Goal: Transaction & Acquisition: Book appointment/travel/reservation

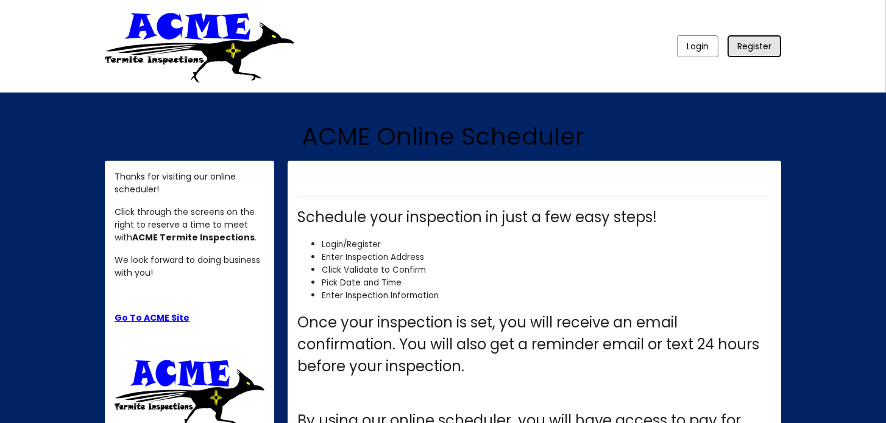
click at [751, 43] on span "Register" at bounding box center [754, 46] width 34 height 12
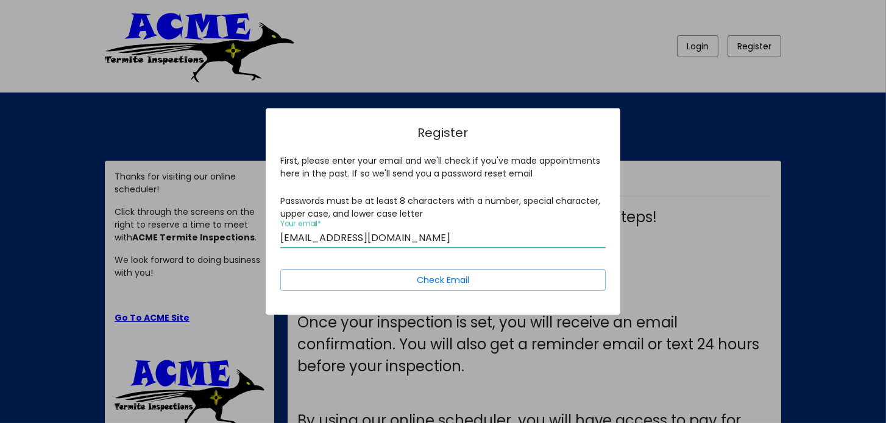
type input "[EMAIL_ADDRESS][DOMAIN_NAME]"
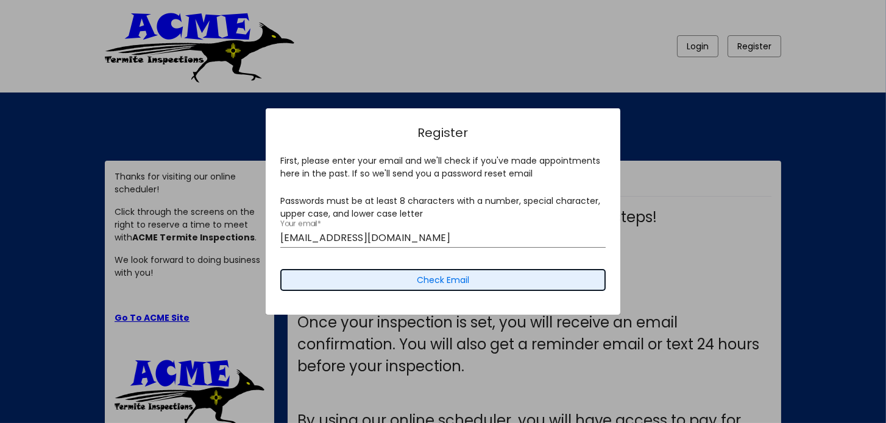
click at [437, 280] on span "Check Email" at bounding box center [443, 280] width 52 height 12
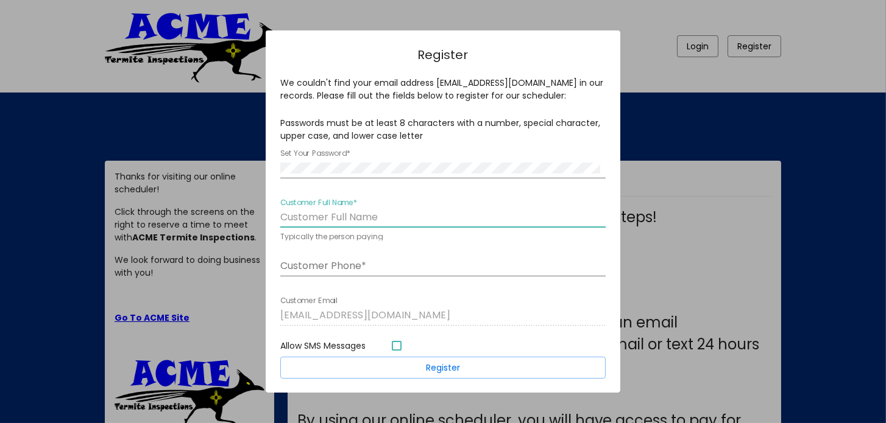
click at [388, 217] on input "Customer Full Name *" at bounding box center [442, 217] width 325 height 11
type input "[PERSON_NAME]"
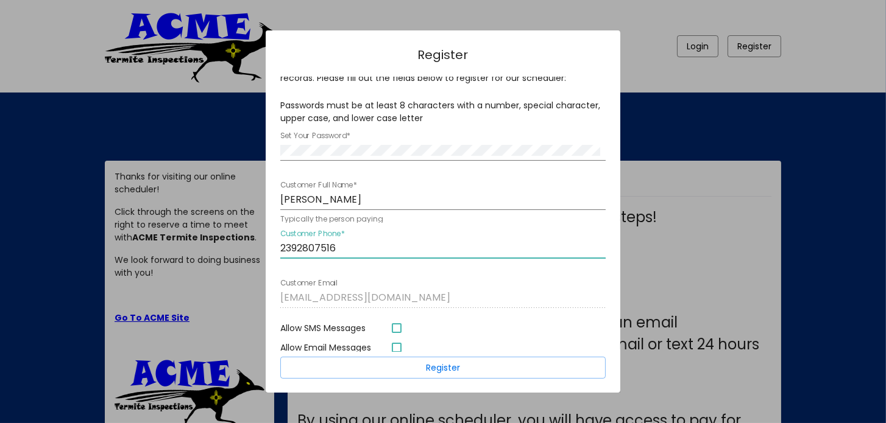
scroll to position [26, 0]
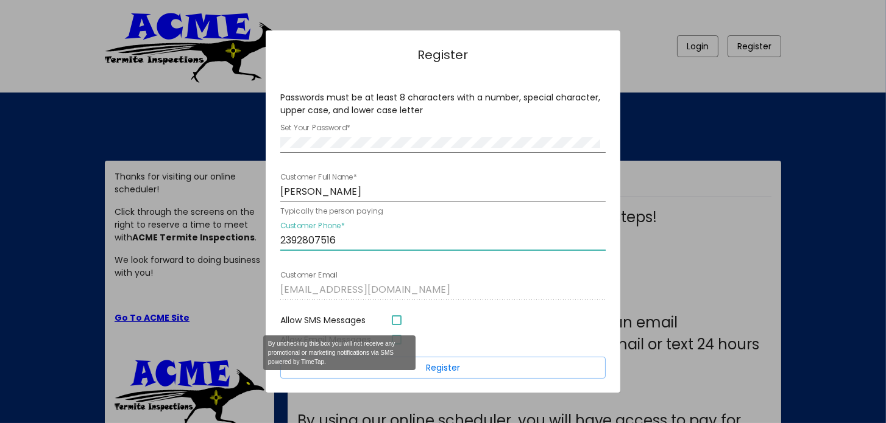
type input "2392807516"
click at [395, 319] on div "Allow SMS Messages" at bounding box center [397, 321] width 10 height 10
click at [396, 325] on input "Allow SMS Messages" at bounding box center [396, 325] width 1 height 1
checkbox input "true"
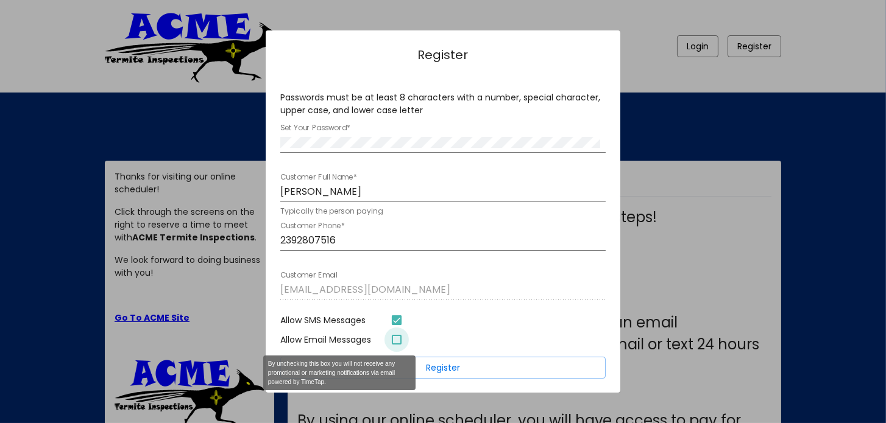
click at [395, 339] on div "Allow EMAIL Messages" at bounding box center [397, 340] width 10 height 10
click at [396, 345] on input "Allow Email Messages" at bounding box center [396, 345] width 1 height 1
checkbox input "true"
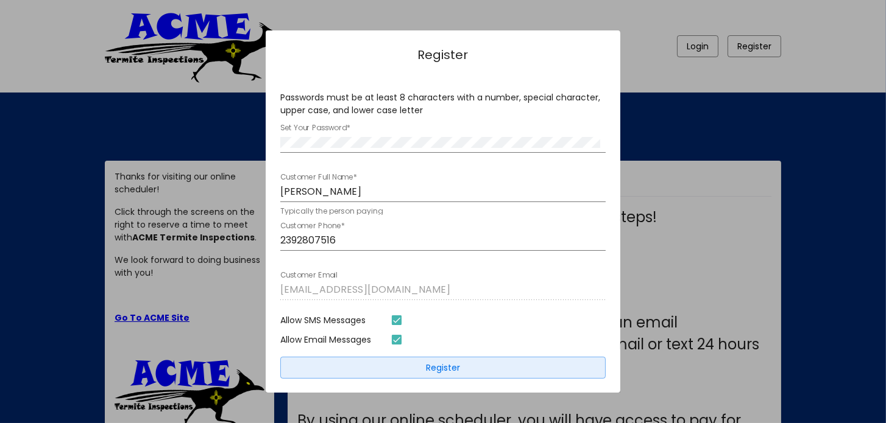
click at [425, 365] on button "Register" at bounding box center [442, 368] width 325 height 22
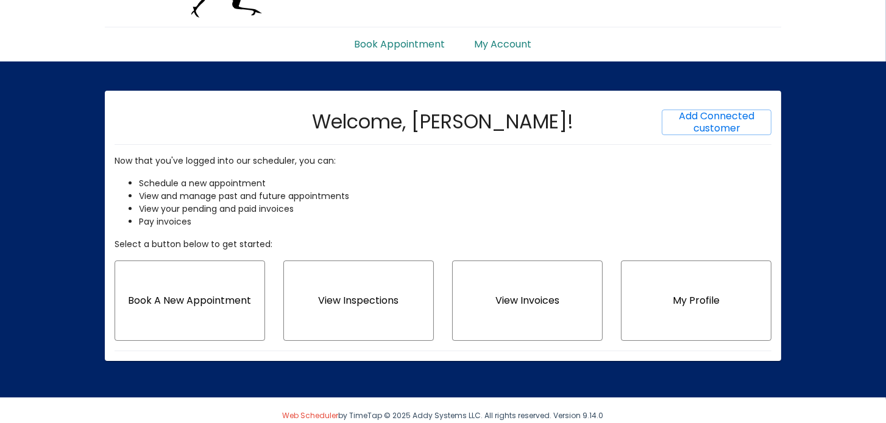
scroll to position [75, 0]
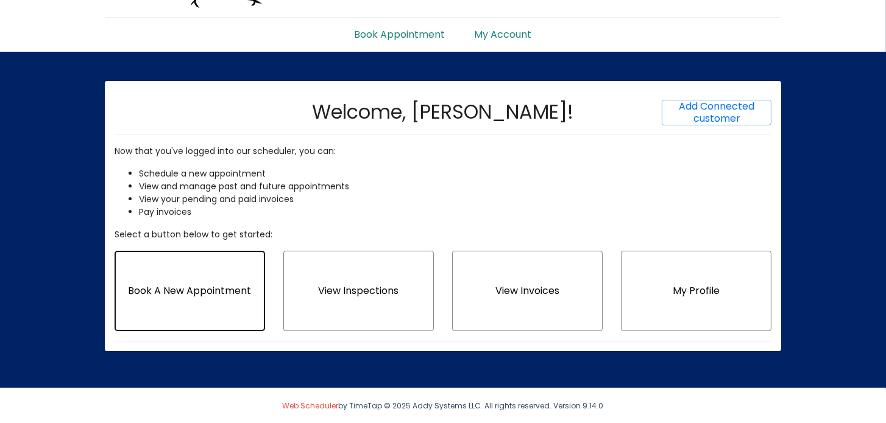
click at [187, 286] on span "Book A New Appointment" at bounding box center [190, 291] width 123 height 14
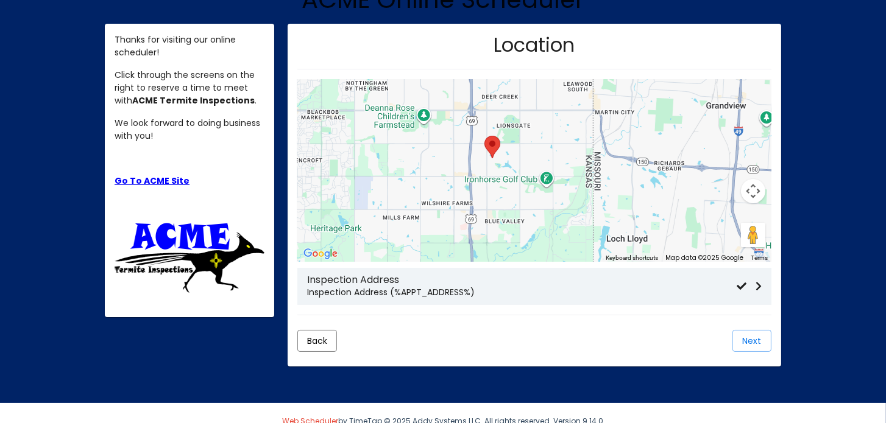
scroll to position [187, 0]
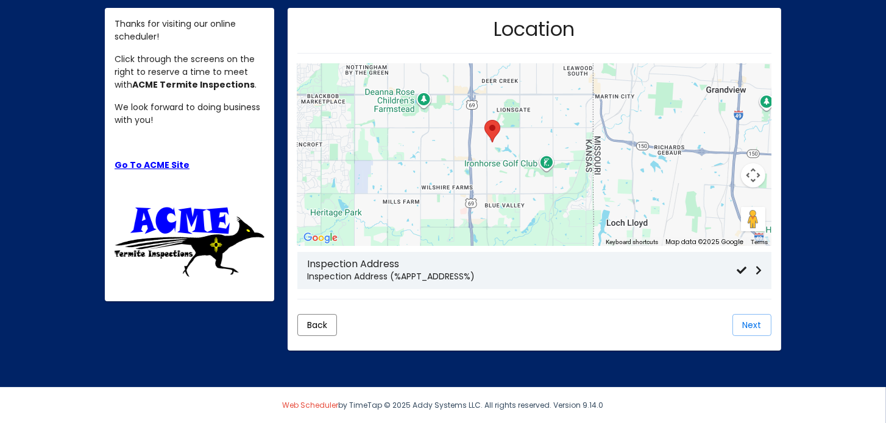
click at [355, 277] on p "Inspection Address (%APPT_ADDRESS%)" at bounding box center [521, 276] width 429 height 13
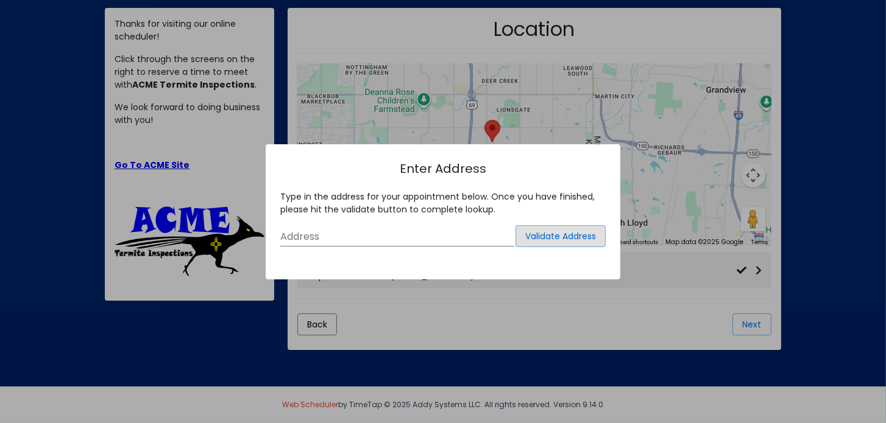
click at [365, 233] on input "Address" at bounding box center [397, 236] width 234 height 11
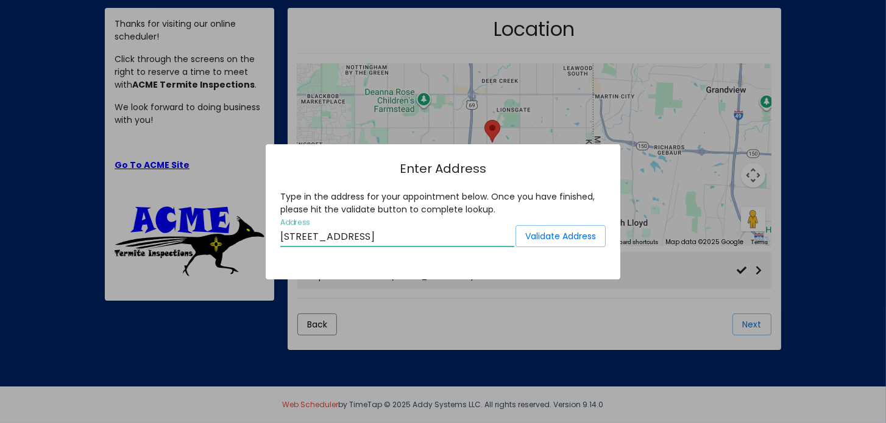
type input "[STREET_ADDRESS]"
click at [540, 237] on span "Validate Address" at bounding box center [560, 236] width 71 height 12
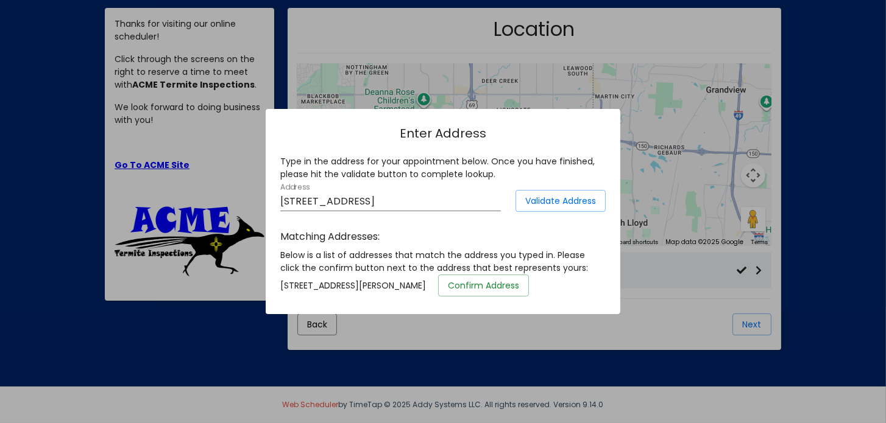
click at [519, 285] on span "Confirm Address" at bounding box center [483, 286] width 71 height 12
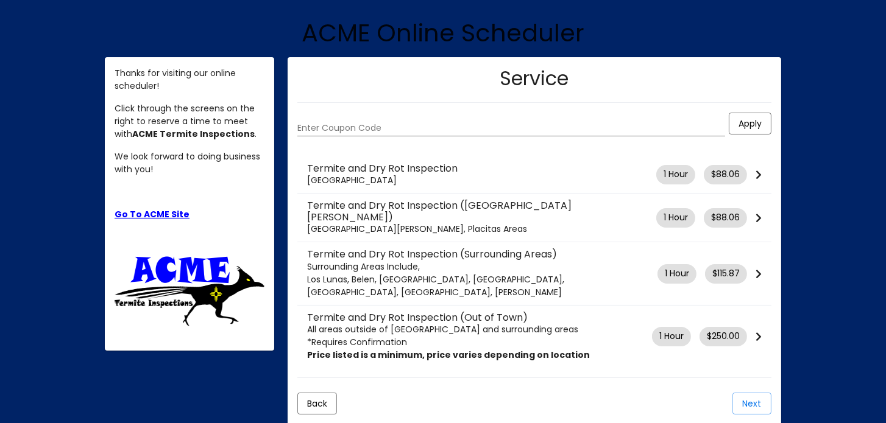
scroll to position [187, 0]
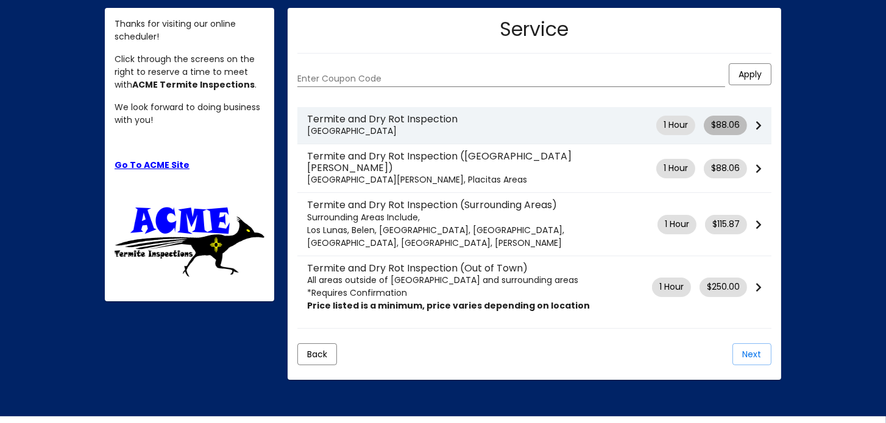
click at [720, 123] on span "$88.06" at bounding box center [725, 125] width 29 height 13
click at [674, 121] on mat-chip "1 Hour" at bounding box center [675, 125] width 39 height 19
click at [758, 124] on icon at bounding box center [758, 126] width 6 height 10
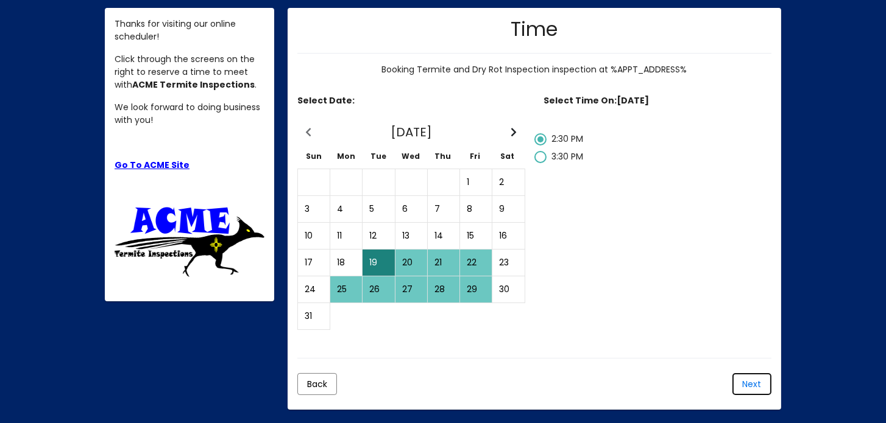
click at [750, 380] on span "Next" at bounding box center [751, 384] width 19 height 12
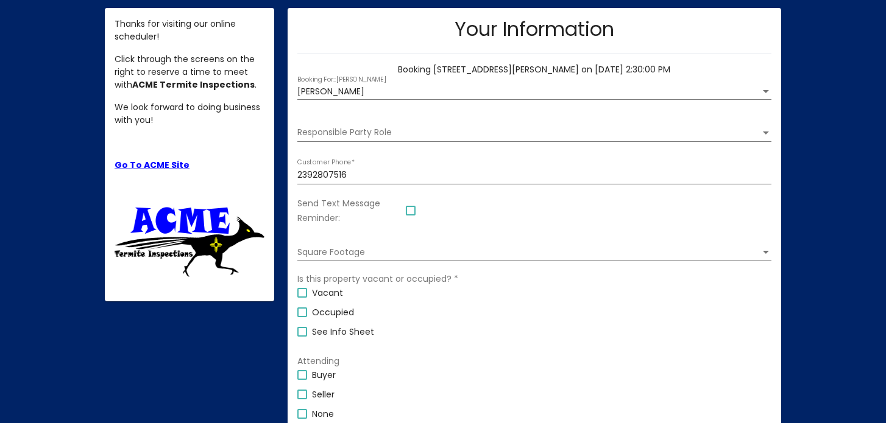
scroll to position [195, 0]
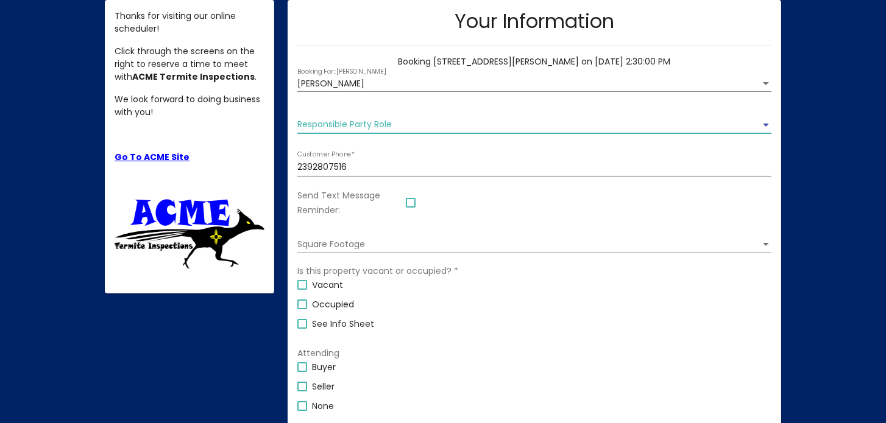
click at [765, 124] on div "Responsible Party Role" at bounding box center [766, 125] width 6 height 3
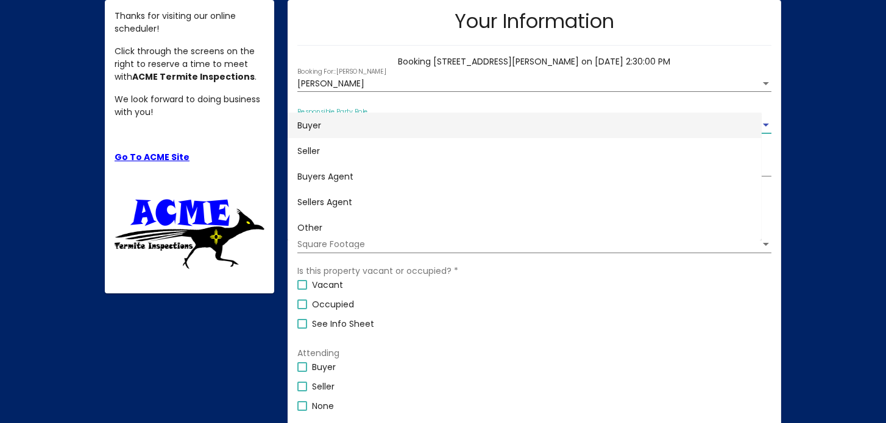
click at [358, 125] on span "Buyer" at bounding box center [524, 126] width 454 height 26
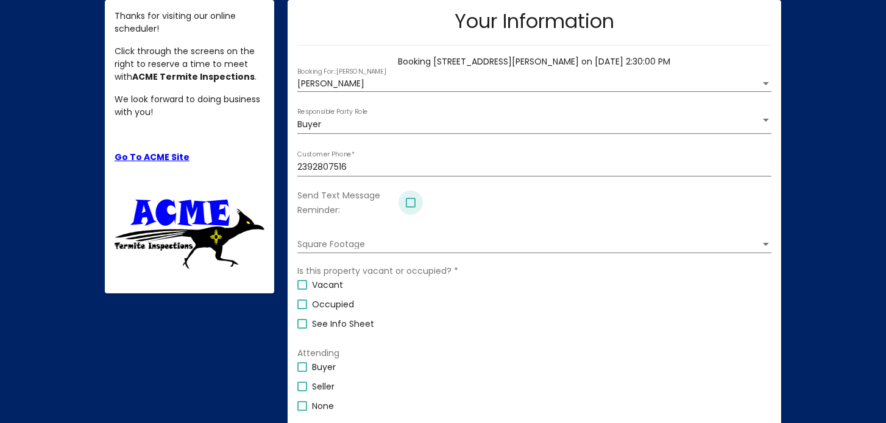
click at [412, 204] on div at bounding box center [411, 203] width 10 height 10
click at [411, 208] on input "Send Text Message Reminder:" at bounding box center [410, 208] width 1 height 1
checkbox input "true"
click at [764, 245] on div "Square Footage" at bounding box center [766, 244] width 6 height 3
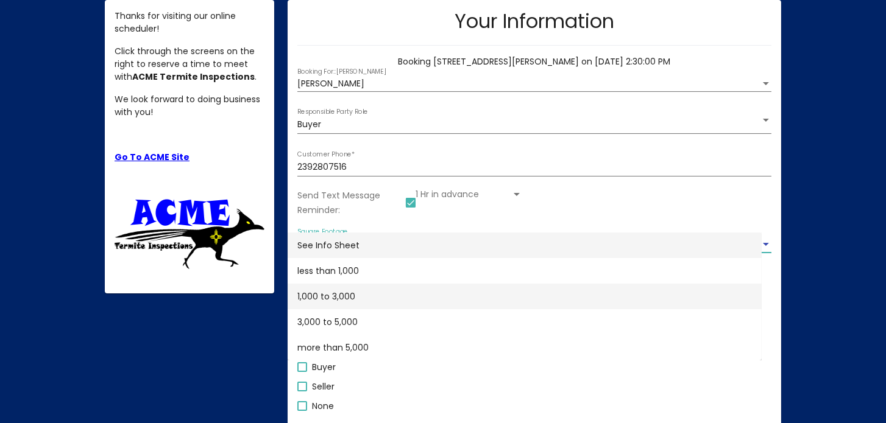
click at [344, 295] on span "1,000 to 3,000" at bounding box center [524, 297] width 454 height 26
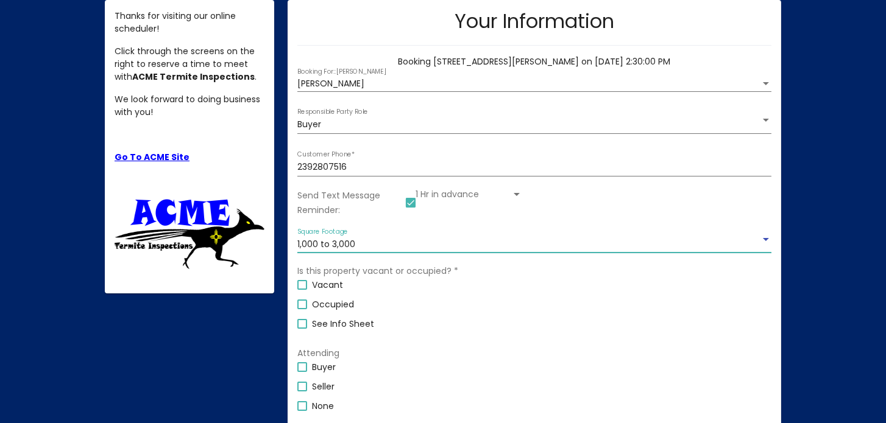
click at [303, 305] on div at bounding box center [302, 305] width 10 height 10
click at [302, 309] on input "Occupied" at bounding box center [301, 309] width 1 height 1
checkbox input "true"
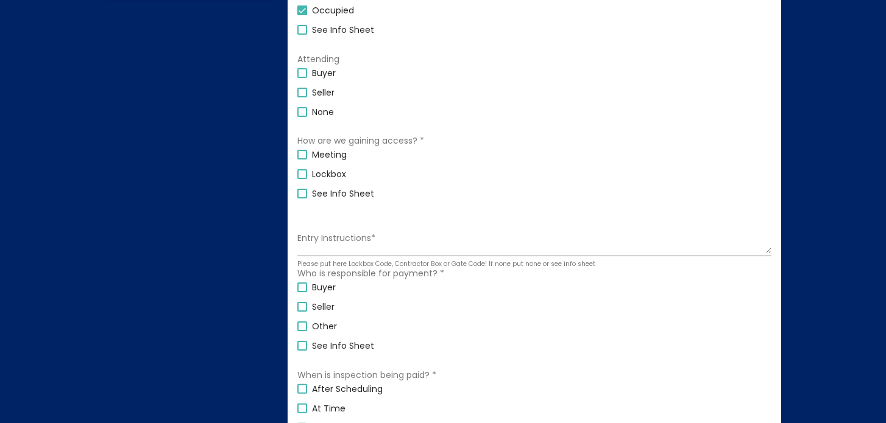
scroll to position [499, 0]
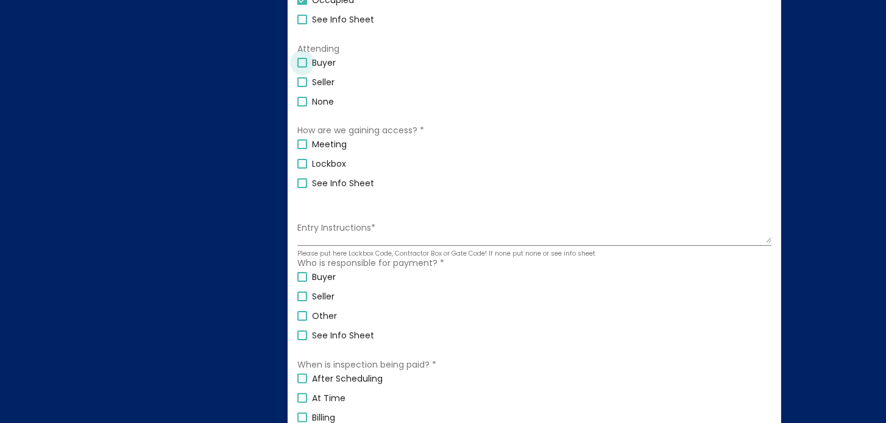
click at [303, 63] on div at bounding box center [302, 63] width 10 height 10
click at [302, 68] on input "Buyer" at bounding box center [301, 68] width 1 height 1
checkbox input "true"
click at [302, 146] on div at bounding box center [302, 144] width 10 height 10
click at [302, 149] on input "Meeting" at bounding box center [301, 149] width 1 height 1
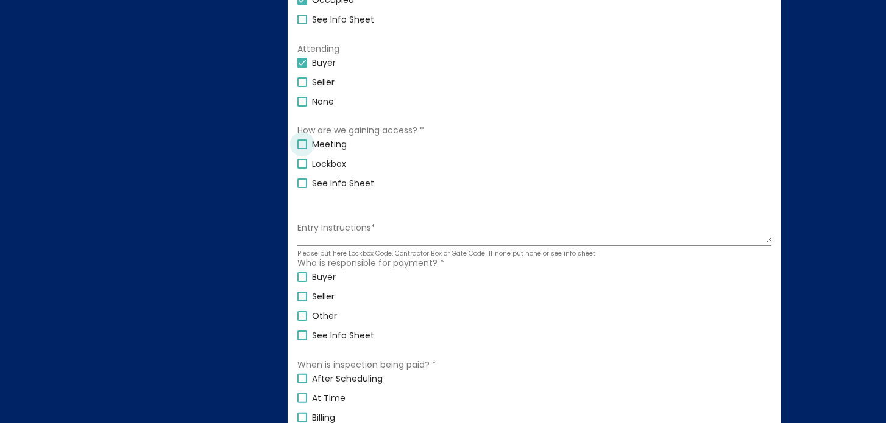
checkbox input "true"
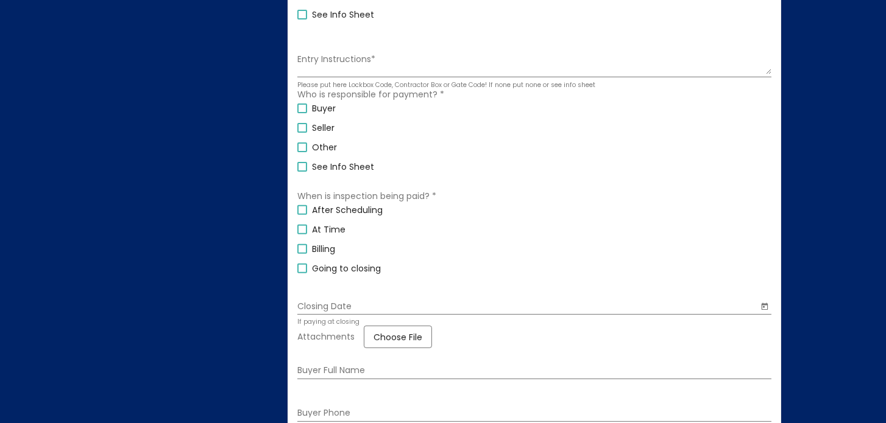
scroll to position [682, 0]
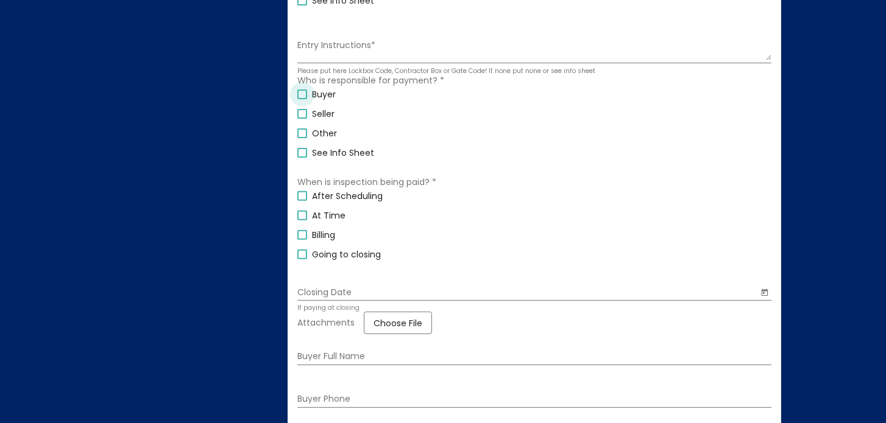
click at [301, 96] on div at bounding box center [302, 95] width 10 height 10
click at [301, 99] on input "Buyer" at bounding box center [301, 99] width 1 height 1
checkbox input "true"
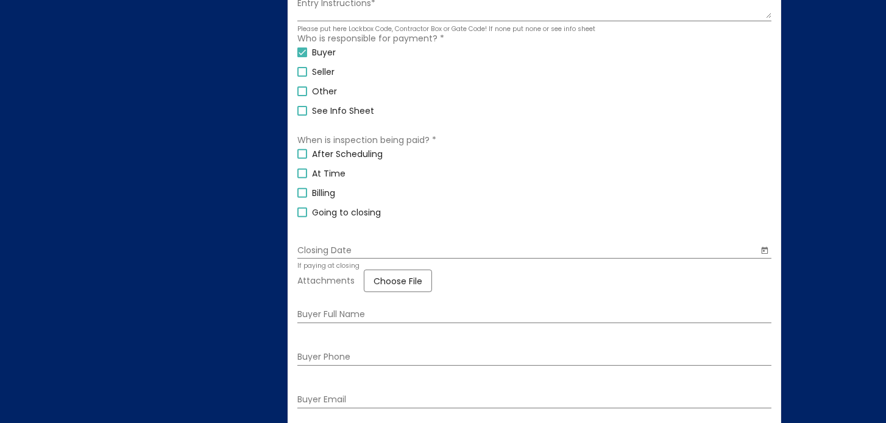
scroll to position [743, 0]
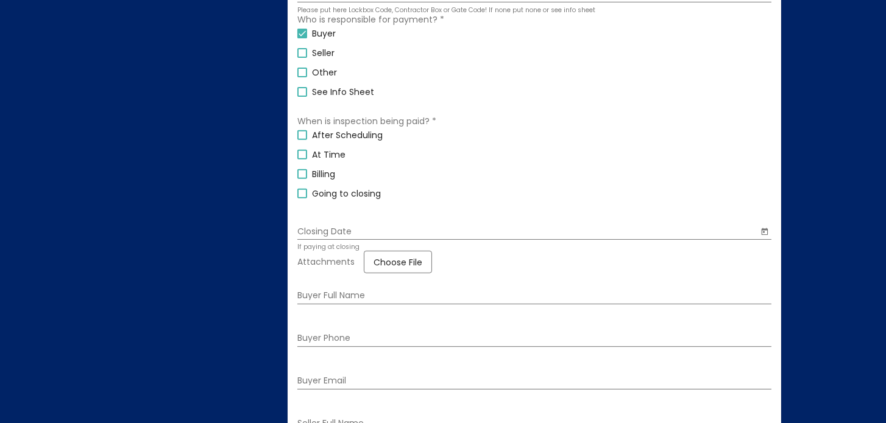
click at [300, 136] on div at bounding box center [302, 135] width 10 height 10
click at [301, 140] on input "After Scheduling" at bounding box center [301, 140] width 1 height 1
checkbox input "true"
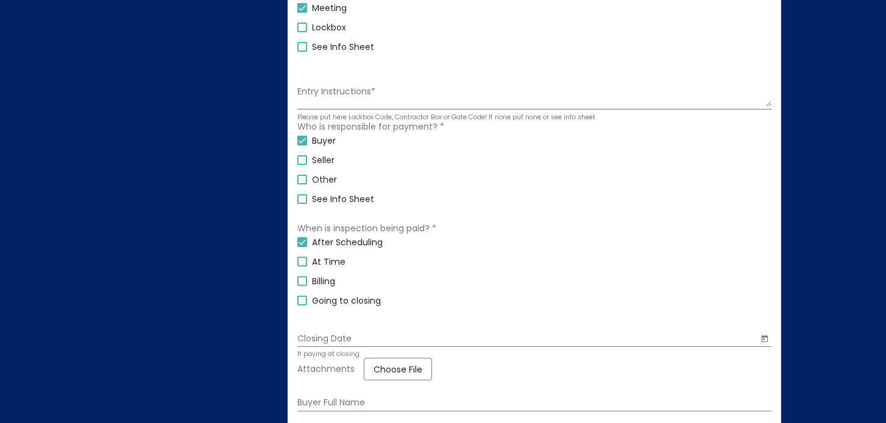
scroll to position [607, 0]
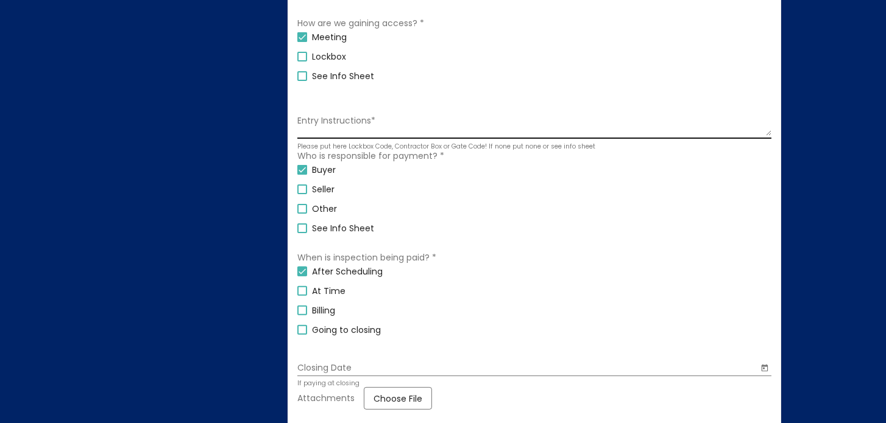
click at [417, 132] on textarea "Entry Instructions *" at bounding box center [534, 125] width 474 height 21
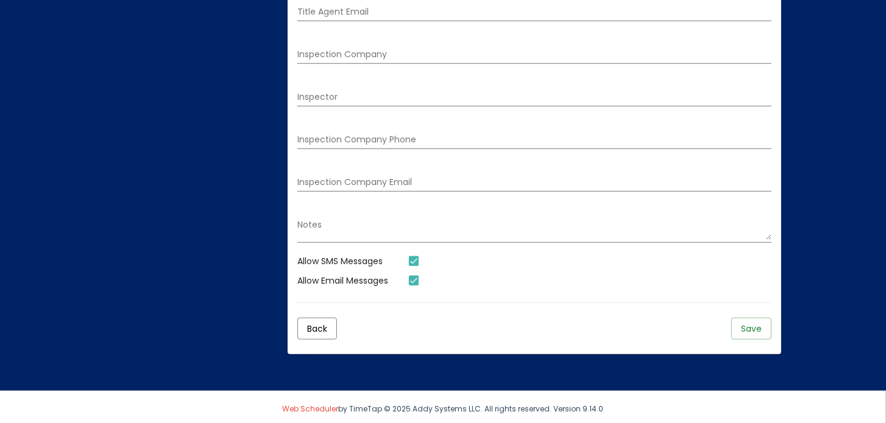
scroll to position [1886, 0]
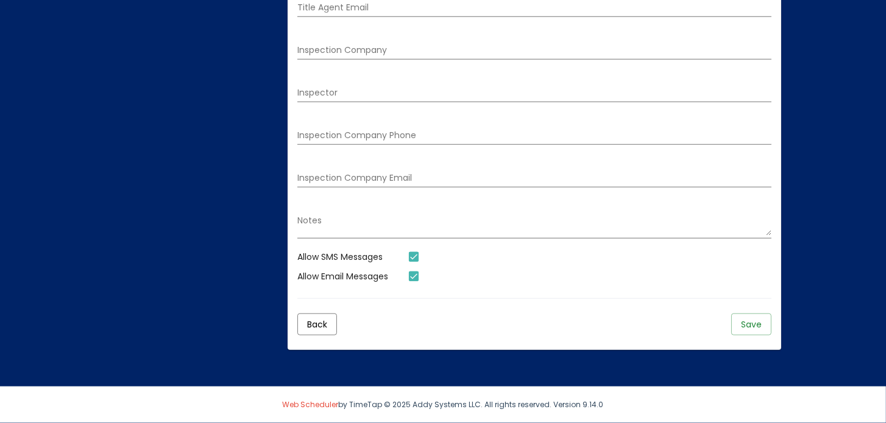
type textarea "Enter with Buyer"
click at [749, 321] on span "Save" at bounding box center [751, 325] width 21 height 12
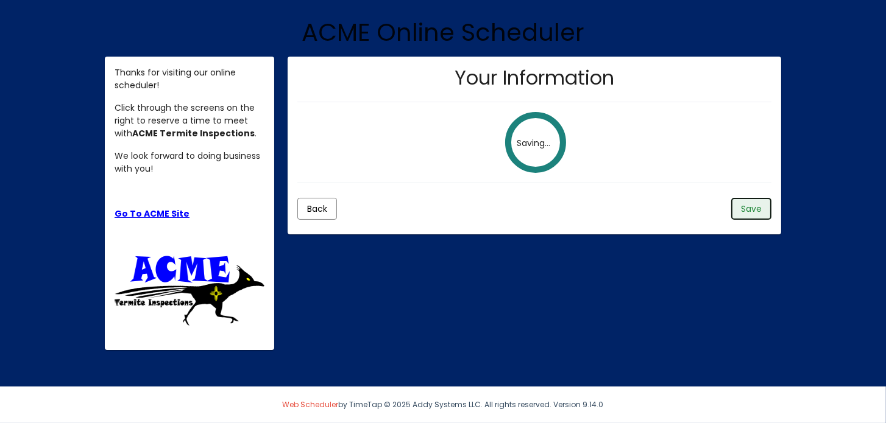
scroll to position [138, 0]
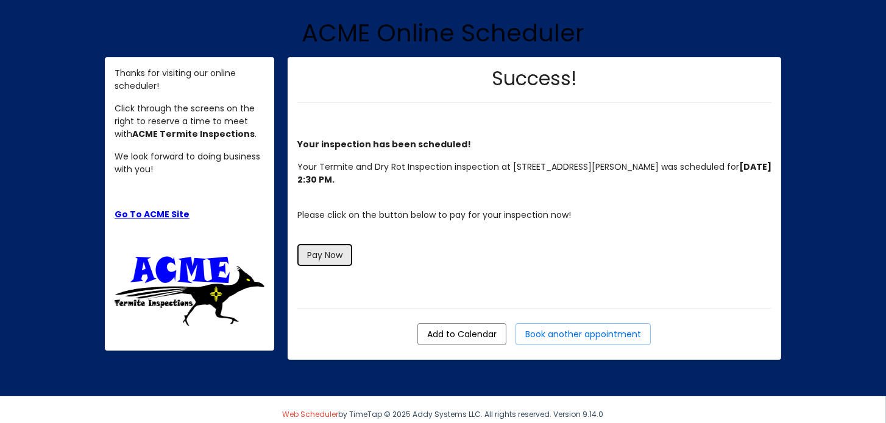
click at [323, 254] on span "Pay Now" at bounding box center [324, 255] width 35 height 12
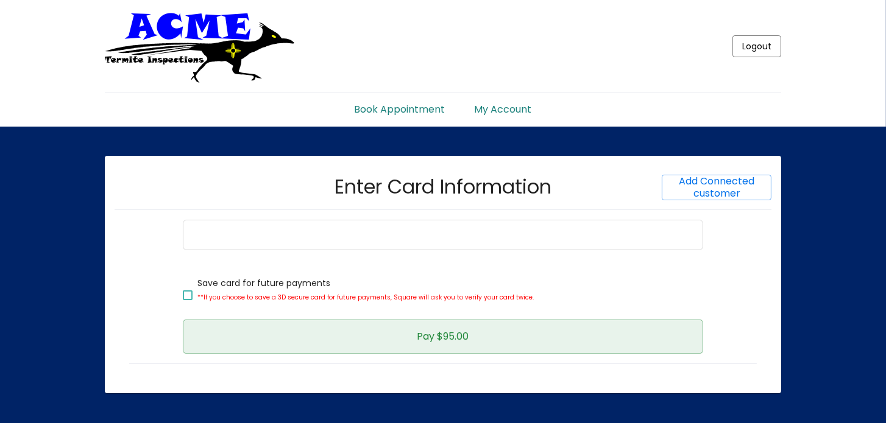
click at [413, 333] on button "Pay $95.00" at bounding box center [443, 337] width 520 height 34
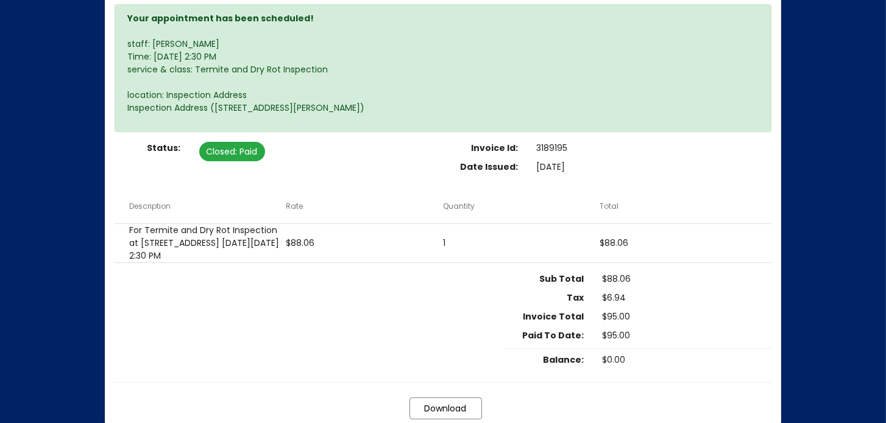
scroll to position [302, 0]
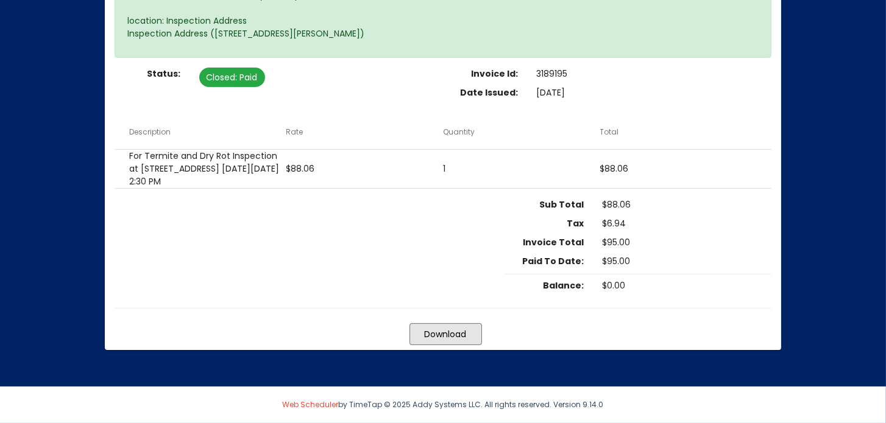
click at [445, 336] on span "Download" at bounding box center [446, 334] width 42 height 12
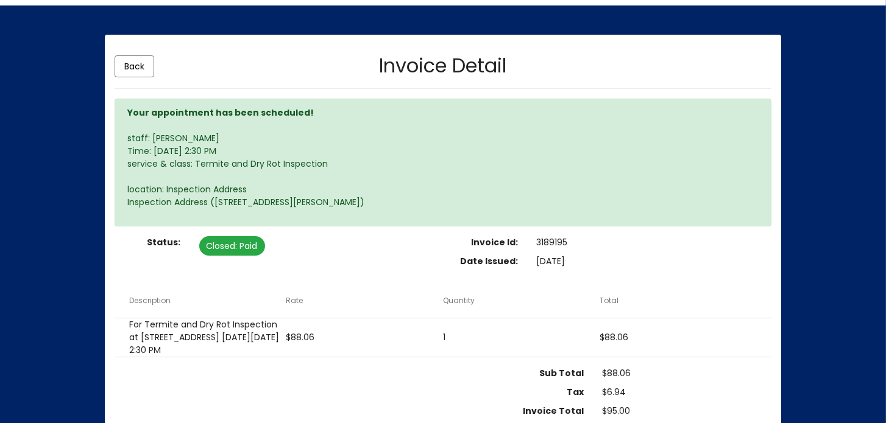
scroll to position [122, 0]
